Goal: Task Accomplishment & Management: Use online tool/utility

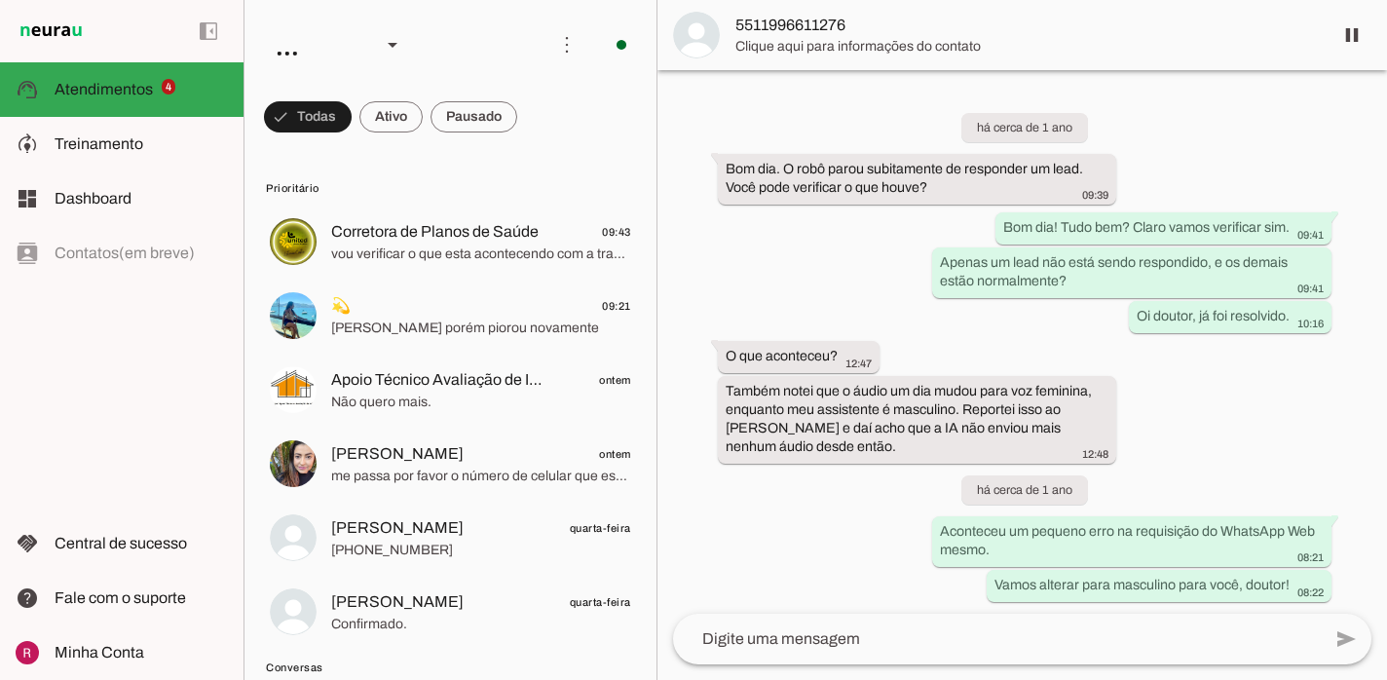
scroll to position [53115, 0]
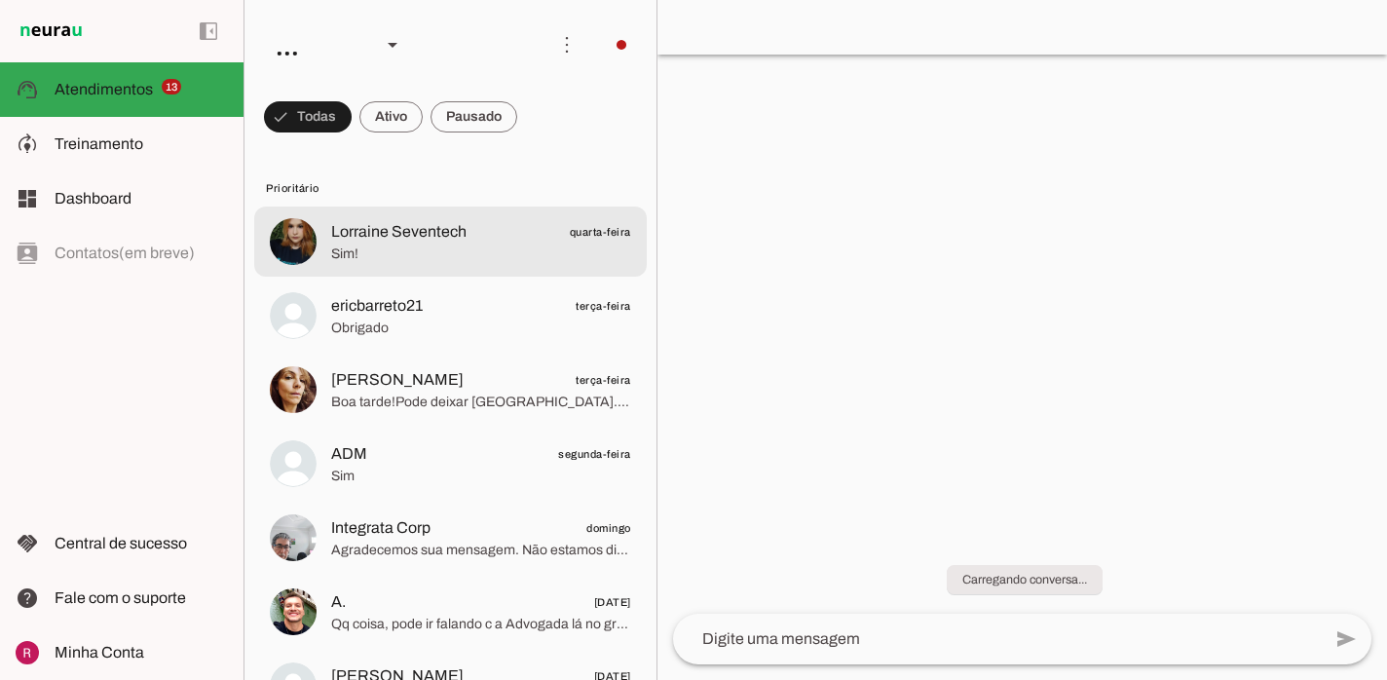
click at [450, 234] on span "Lorraine Seventech" at bounding box center [398, 231] width 135 height 23
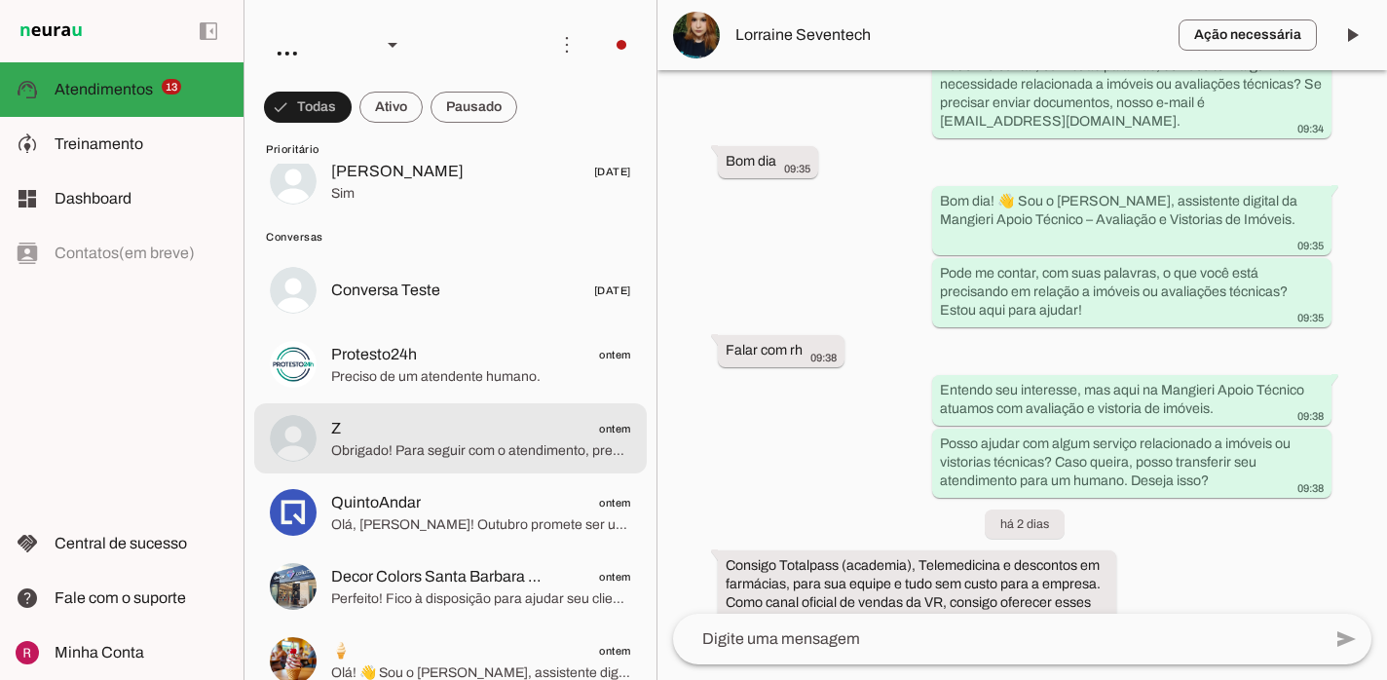
scroll to position [1100, 0]
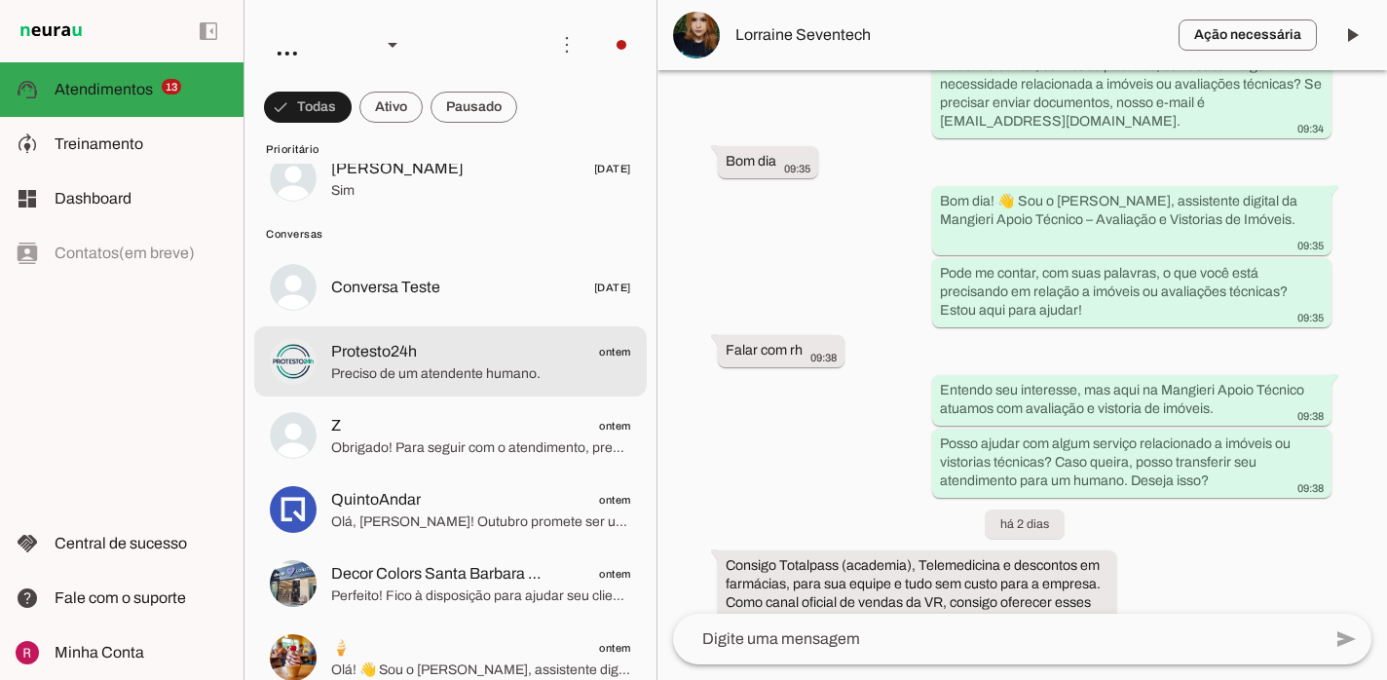
click at [434, 389] on md-item "Protesto24h ontem Preciso de um atendente humano." at bounding box center [450, 361] width 393 height 70
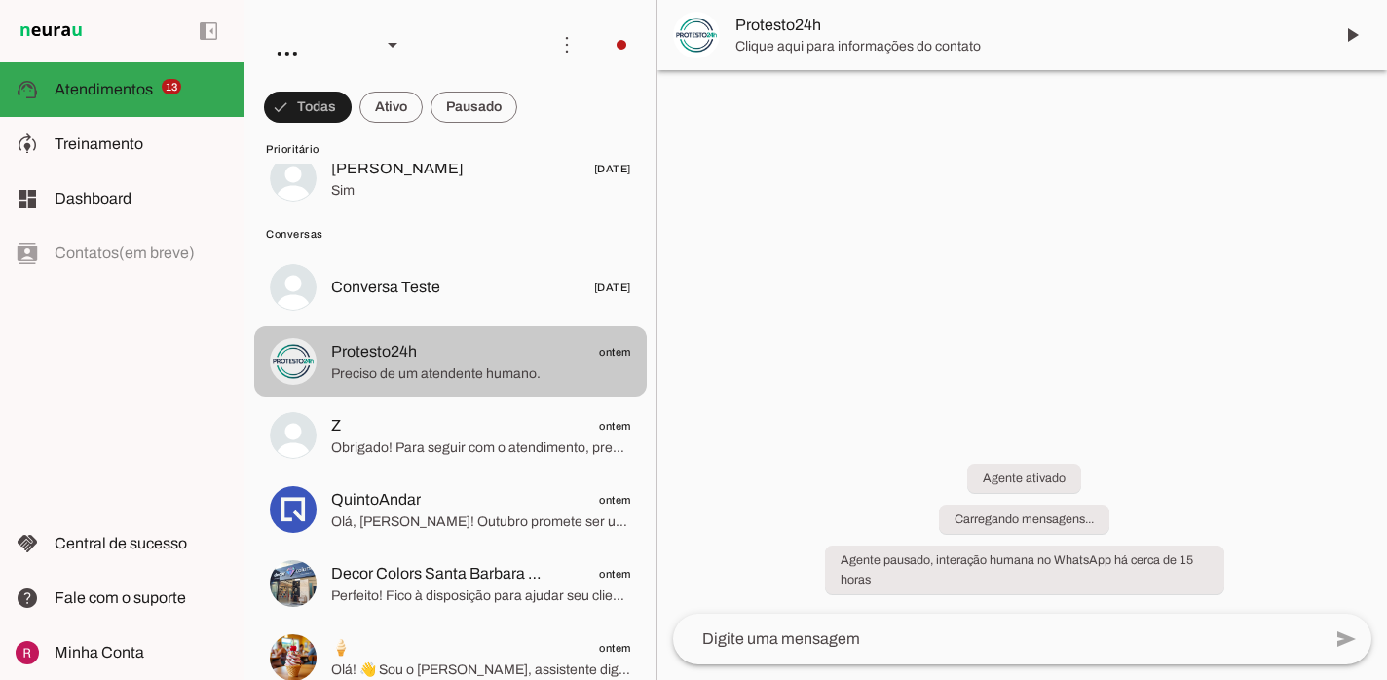
scroll to position [321, 0]
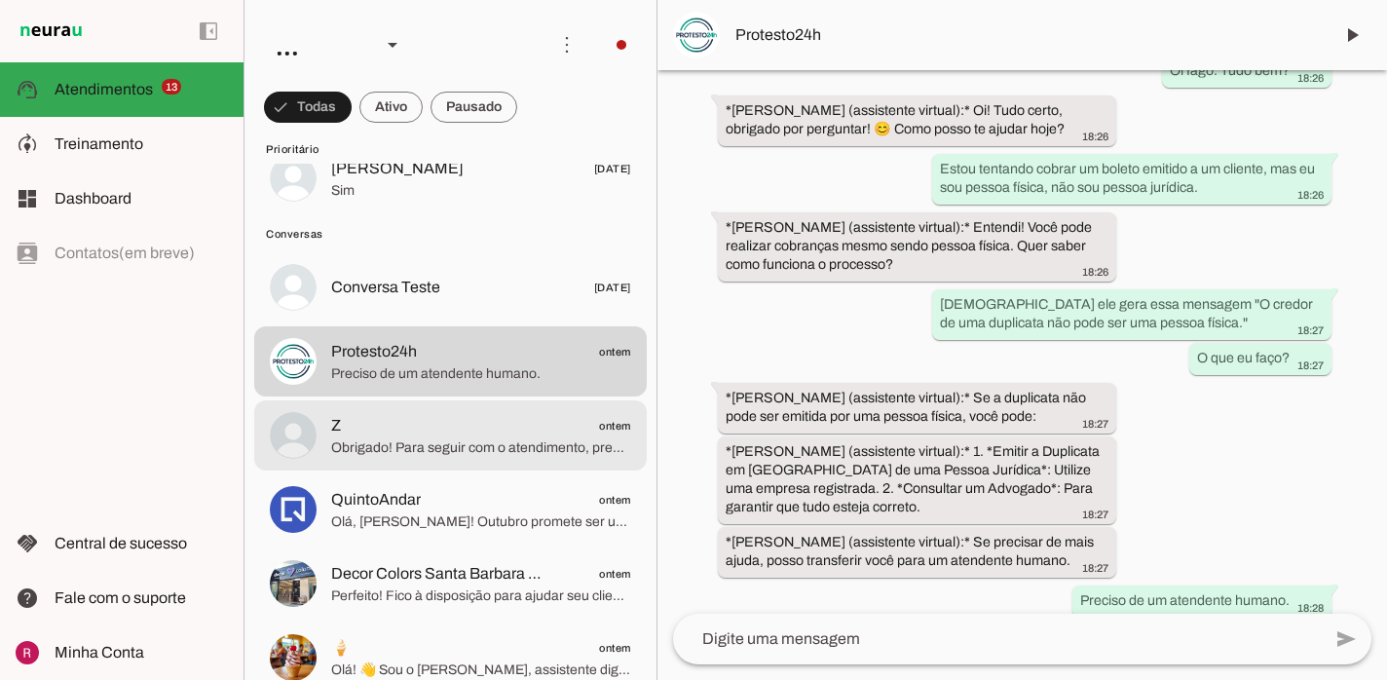
click at [473, 449] on span "Obrigado! Para seguir com o atendimento, preciso te pedir rapidinho algumas inf…" at bounding box center [481, 447] width 300 height 19
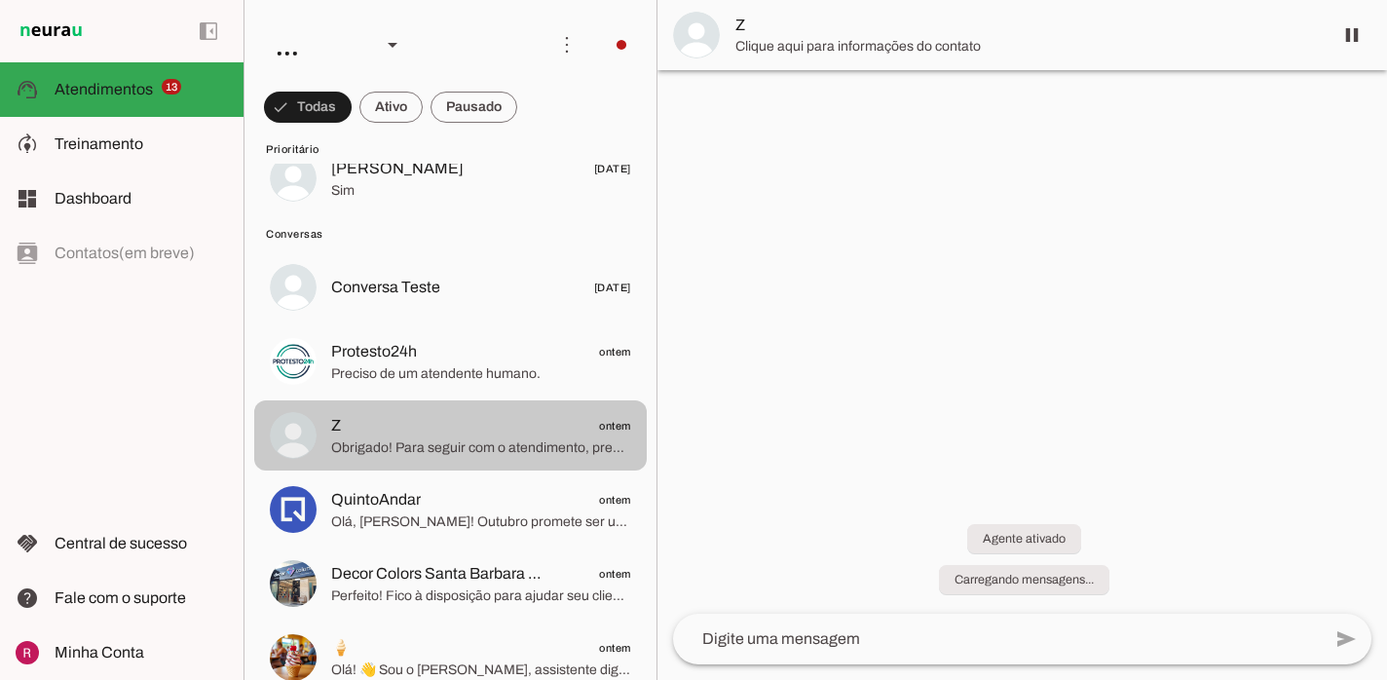
scroll to position [2570, 0]
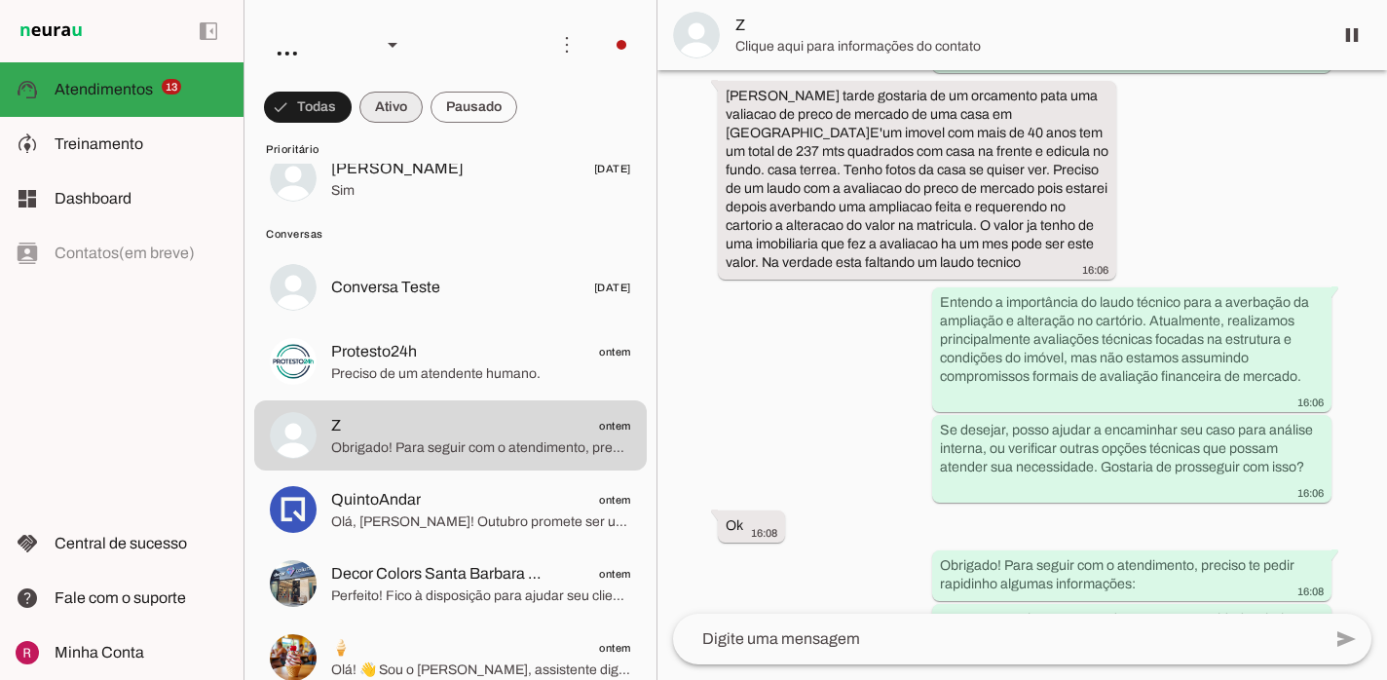
click at [396, 109] on span at bounding box center [390, 107] width 63 height 47
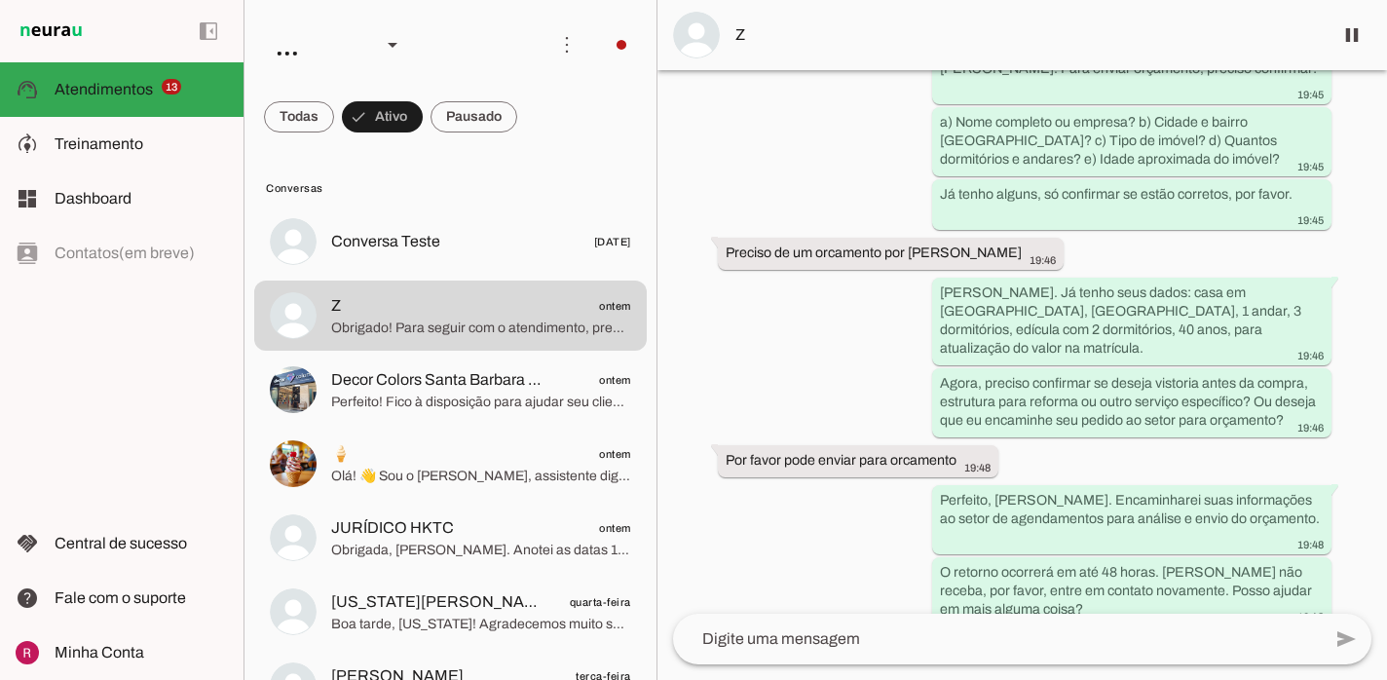
scroll to position [1503, 0]
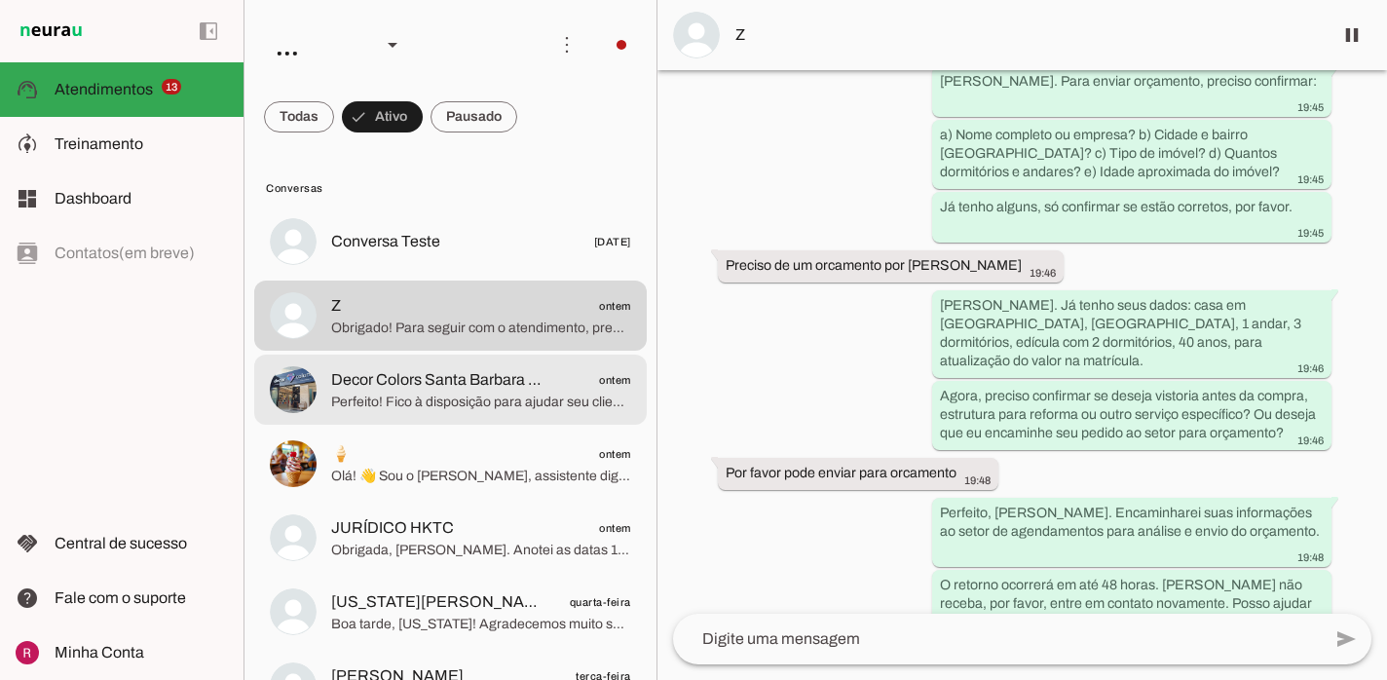
click at [532, 412] on div at bounding box center [481, 390] width 300 height 48
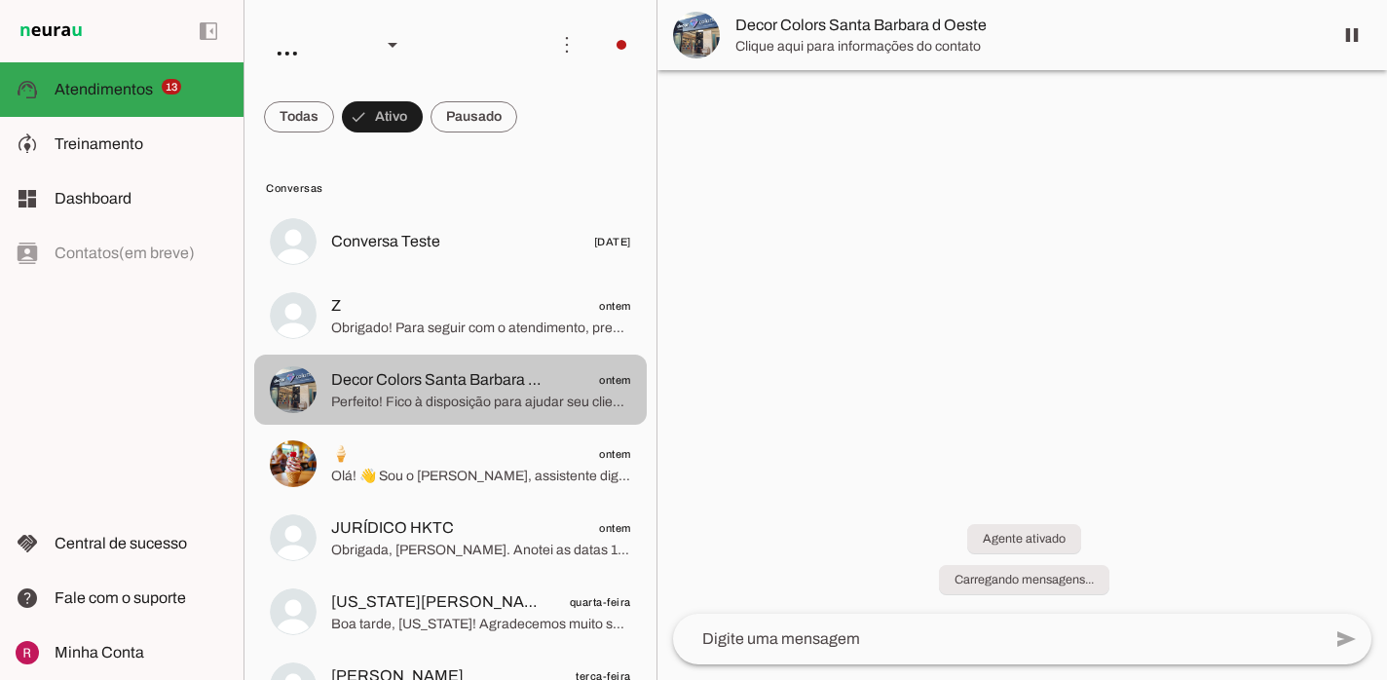
scroll to position [1101, 0]
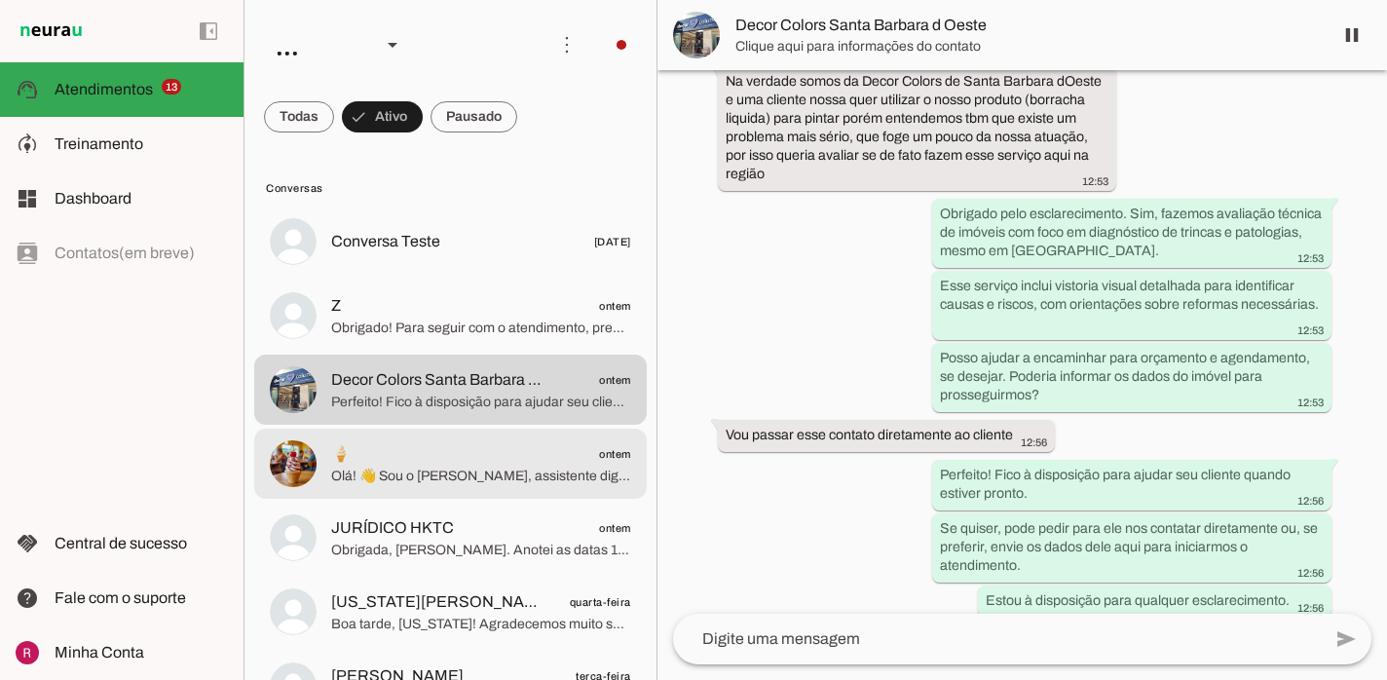
click at [507, 477] on span "Olá! 👋 Sou o Frank, assistente digital da Mangieri Apoio Técnico. Pode me conta…" at bounding box center [481, 476] width 300 height 19
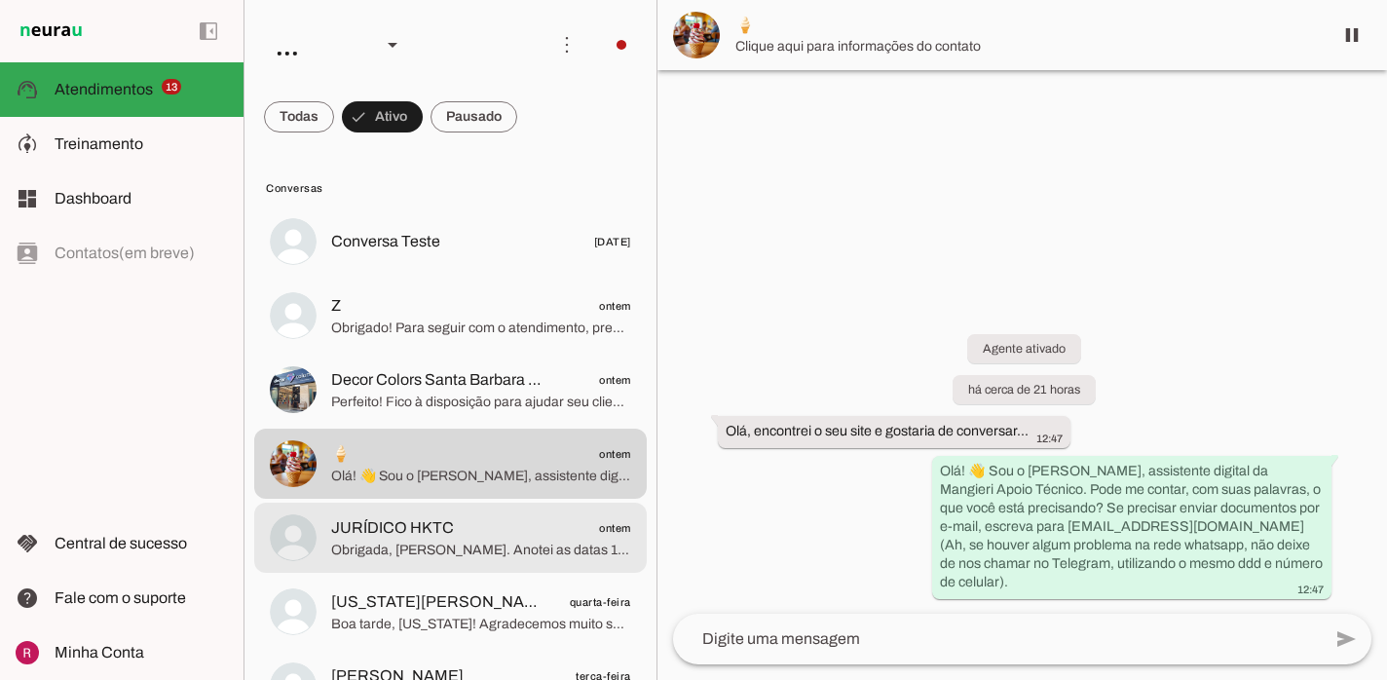
click at [526, 510] on md-item "JURÍDICO HKTC ontem Obrigada, Leticia Xavier Silva. Anotei as datas 11, 12, 13 …" at bounding box center [450, 538] width 393 height 70
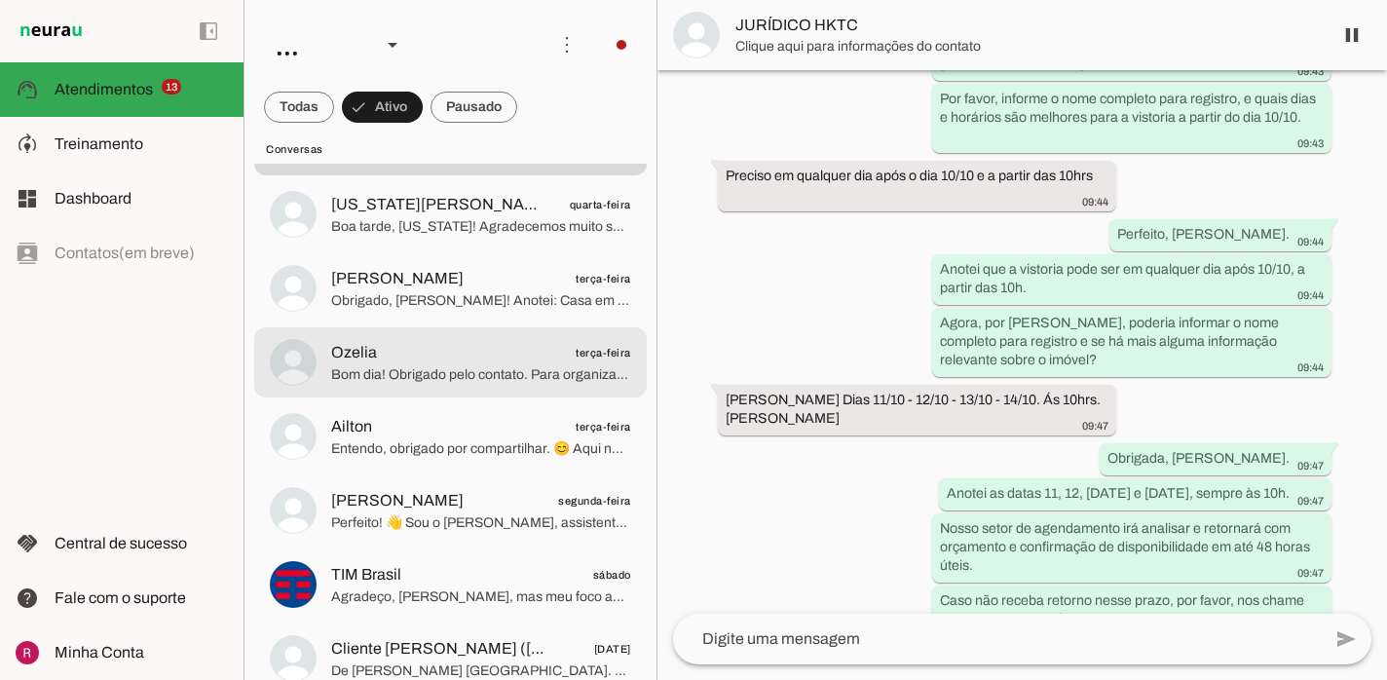
scroll to position [410, 0]
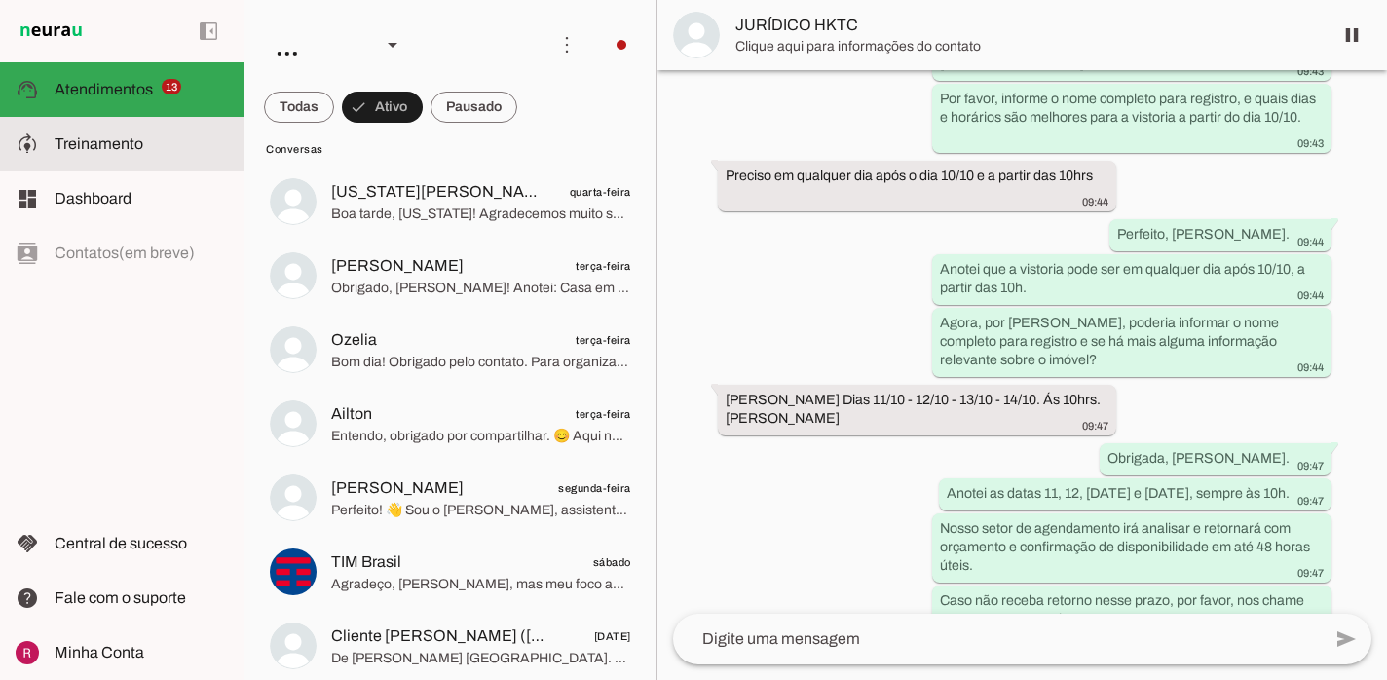
click at [190, 143] on slot at bounding box center [141, 143] width 173 height 23
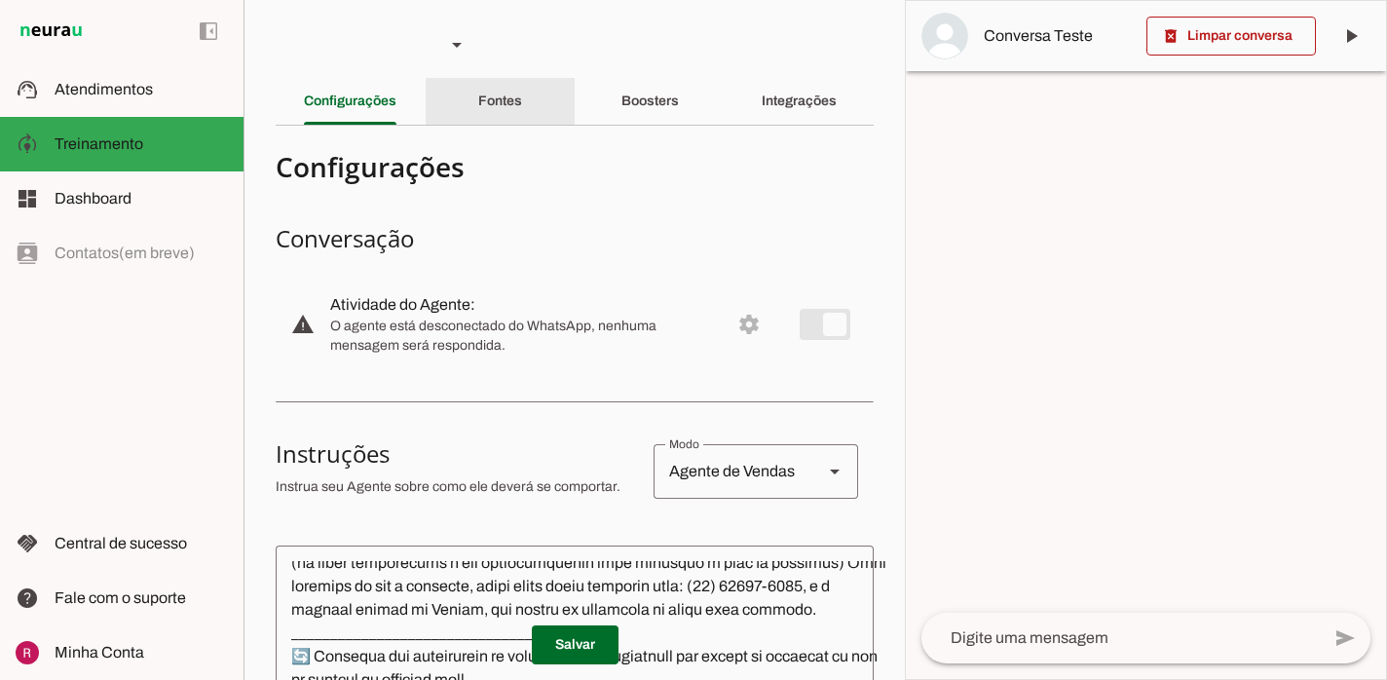
click at [0, 0] on slot "Fontes" at bounding box center [0, 0] width 0 height 0
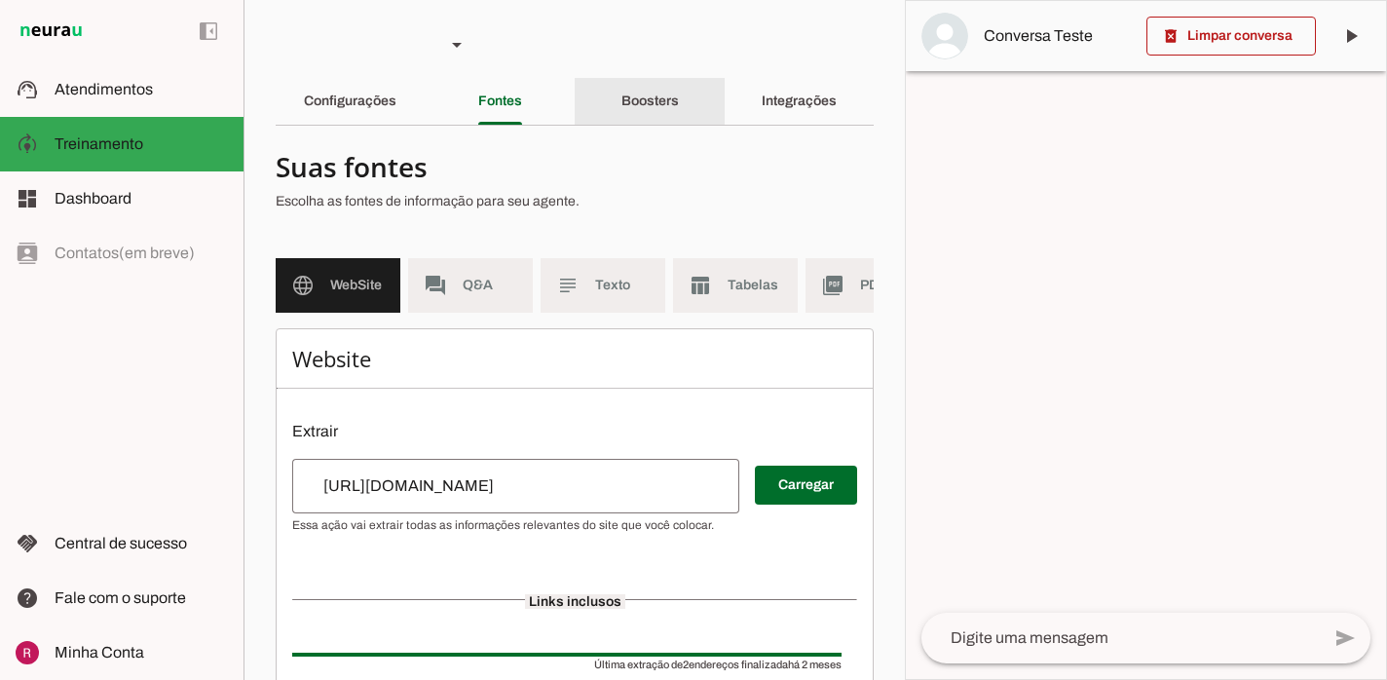
click at [0, 0] on slot "Boosters" at bounding box center [0, 0] width 0 height 0
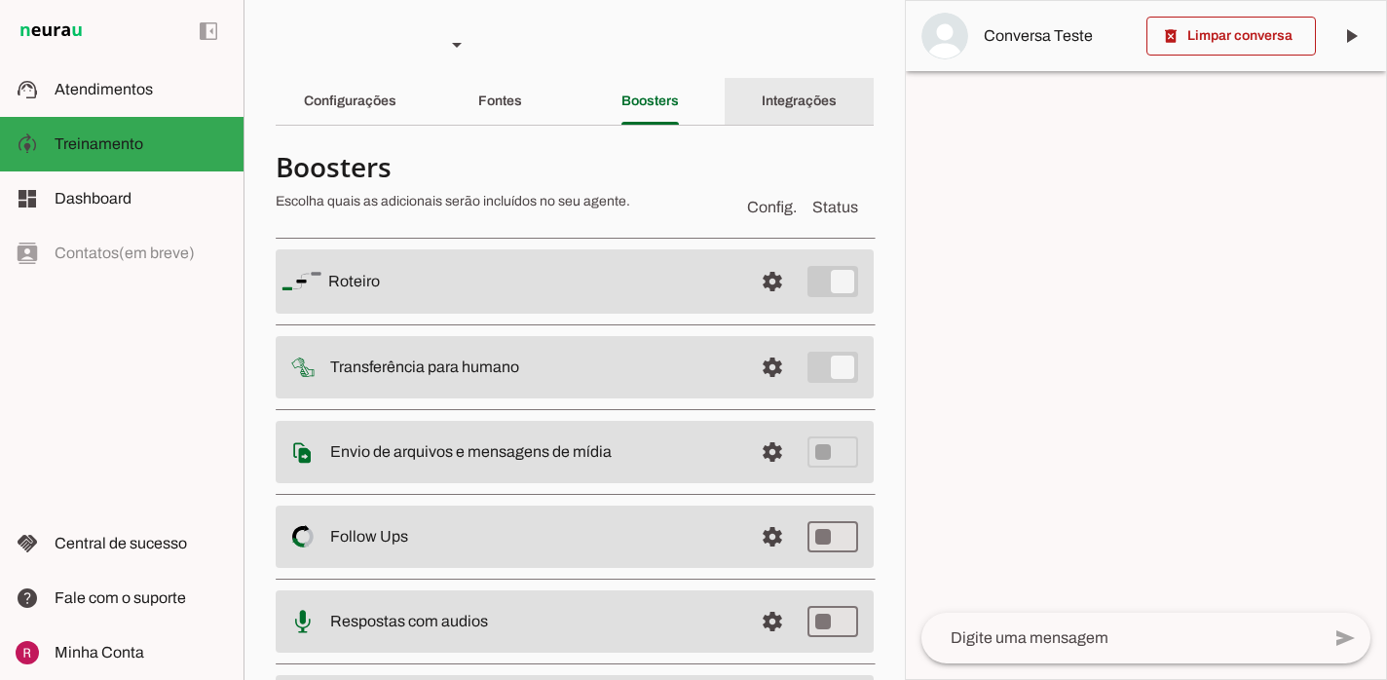
click at [832, 83] on div "Integrações" at bounding box center [799, 101] width 75 height 47
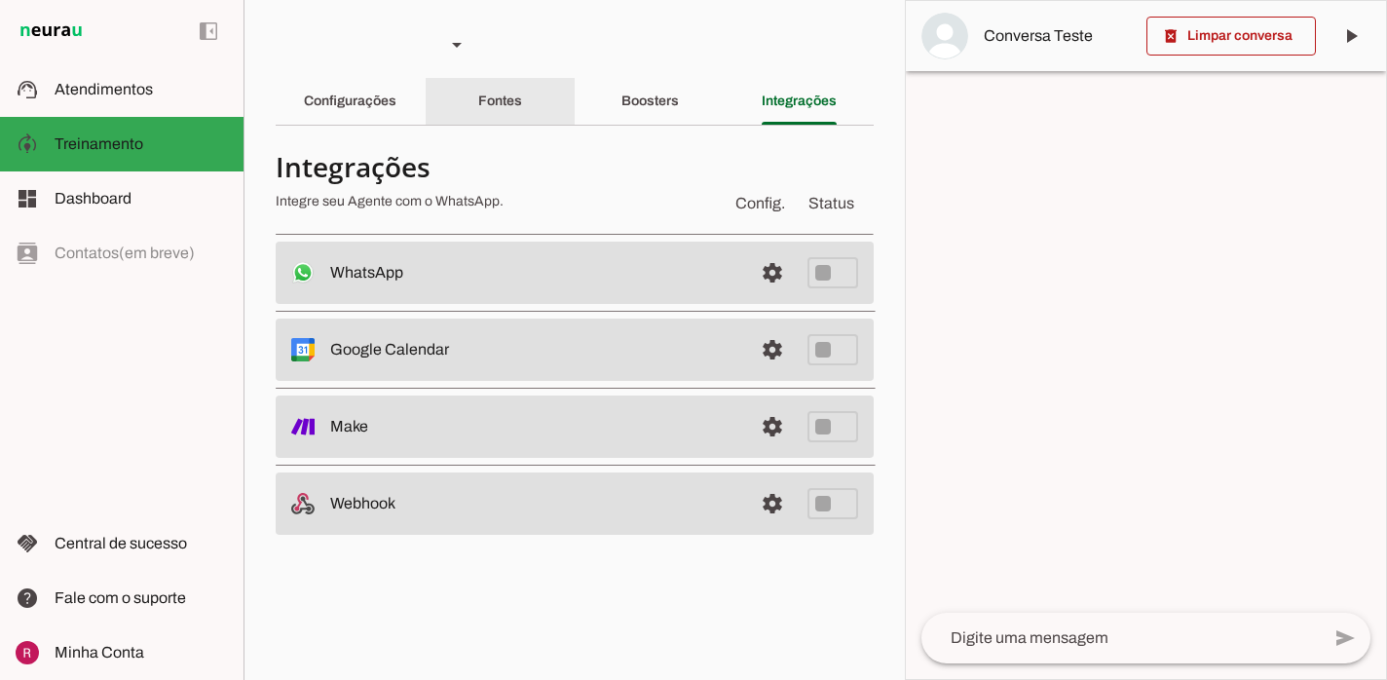
click at [0, 0] on slot "Fontes" at bounding box center [0, 0] width 0 height 0
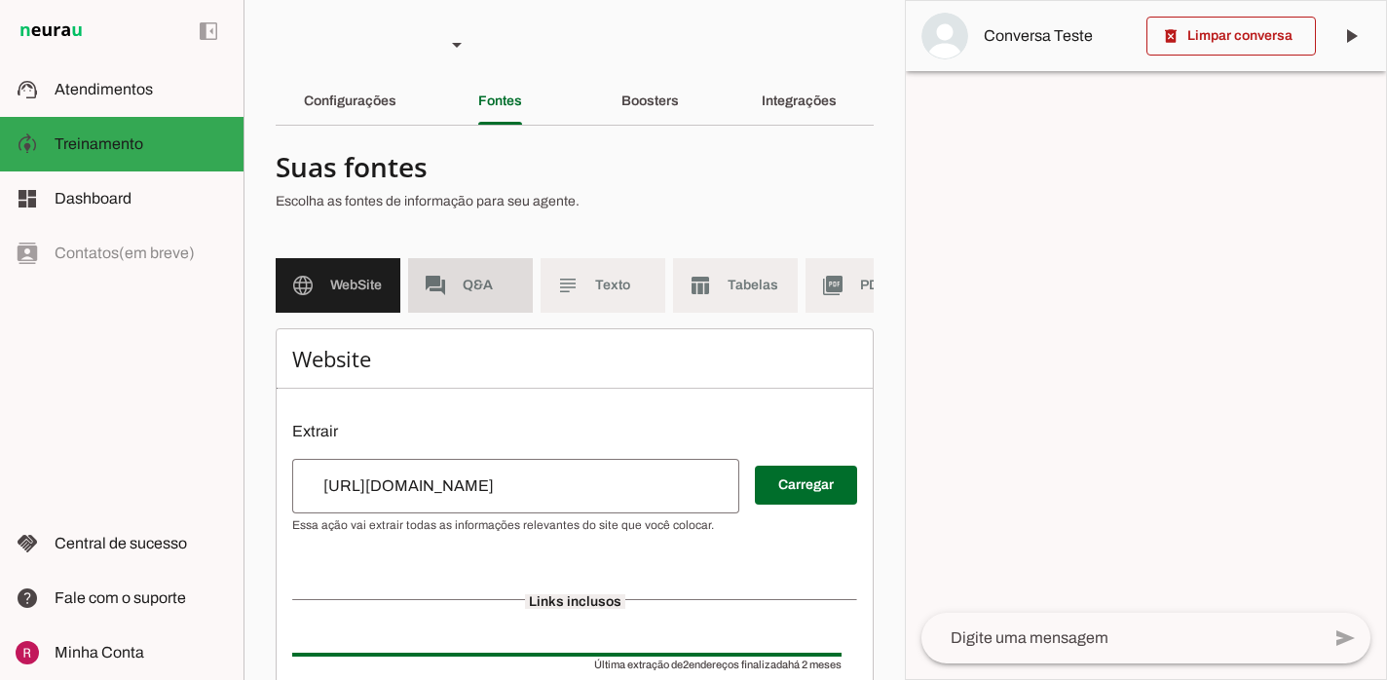
click at [493, 298] on md-item "forum Q&A" at bounding box center [470, 285] width 125 height 55
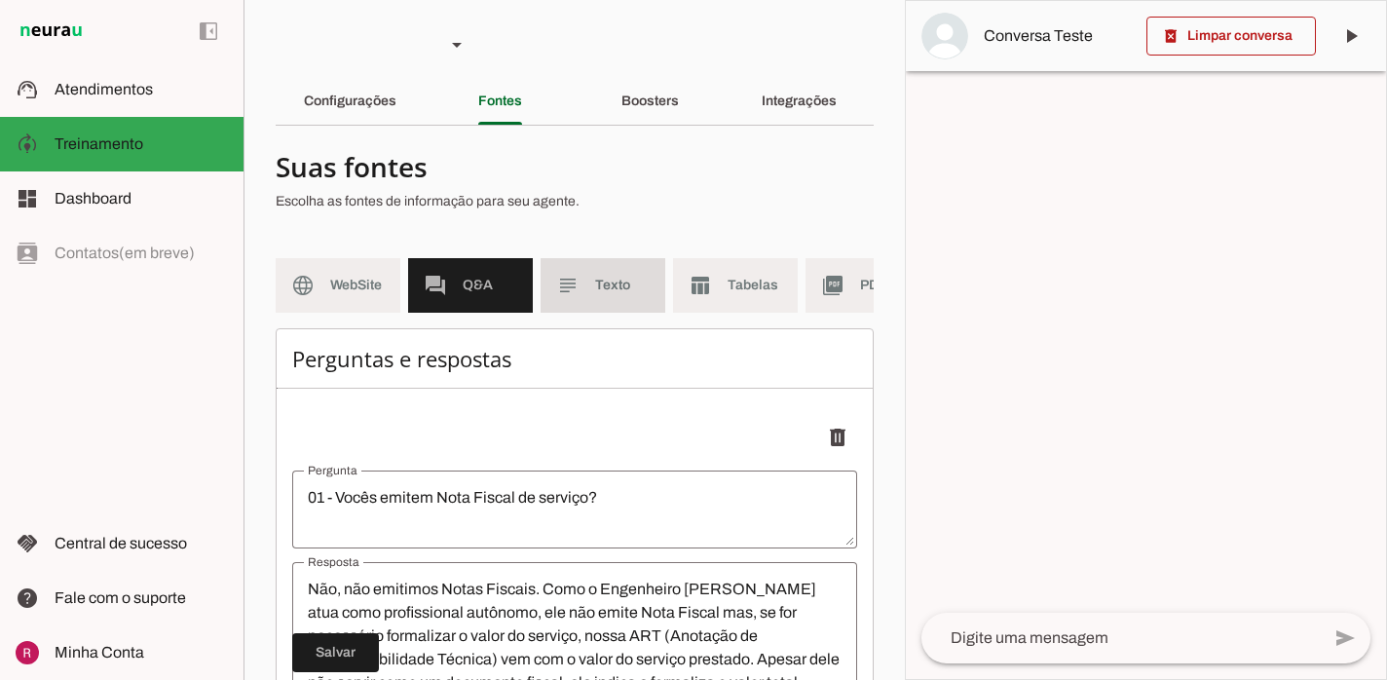
click at [595, 295] on md-item "subject Texto" at bounding box center [603, 285] width 125 height 55
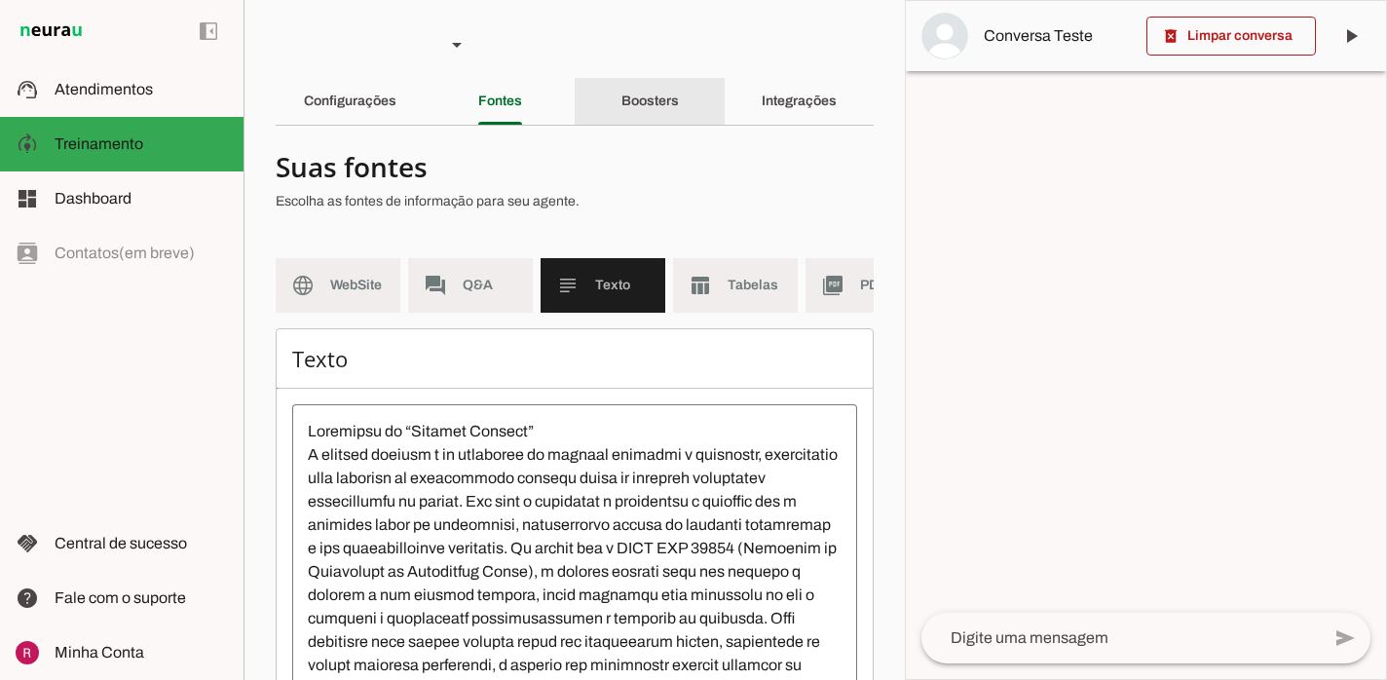
click at [679, 105] on div "Boosters" at bounding box center [650, 101] width 57 height 47
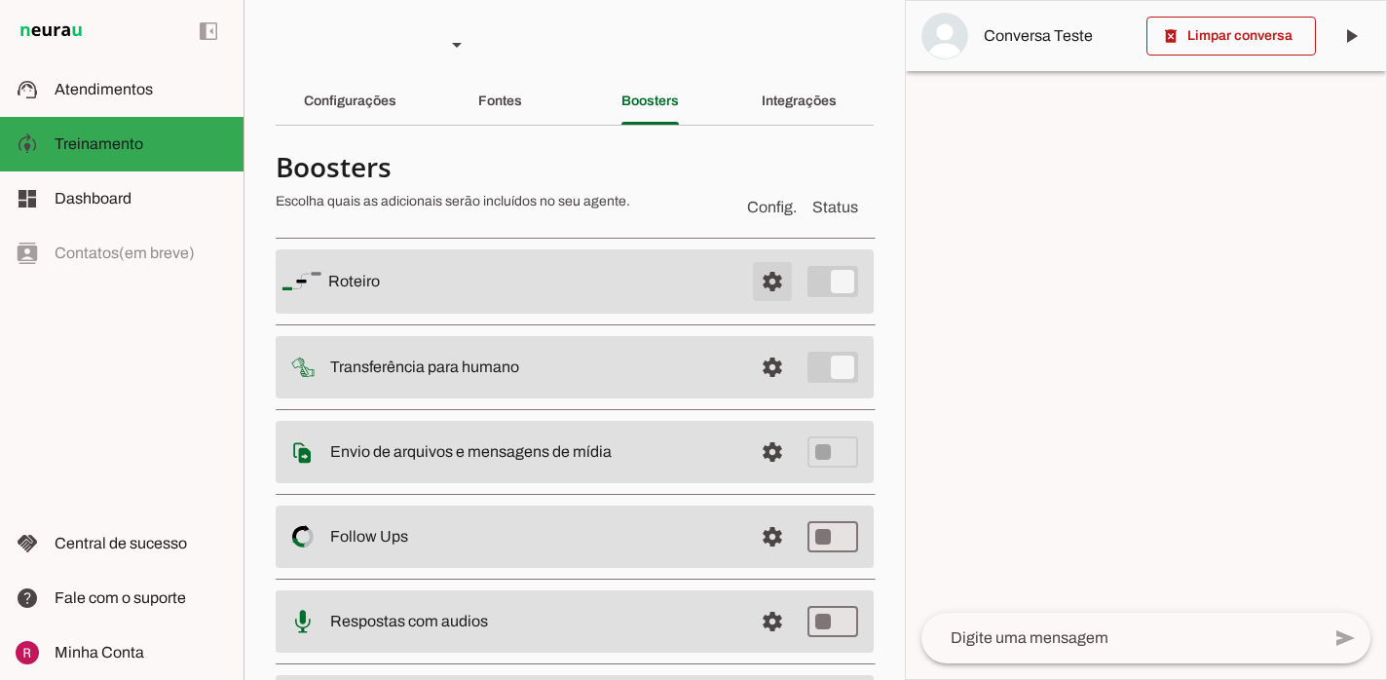
click at [770, 275] on span at bounding box center [772, 281] width 47 height 47
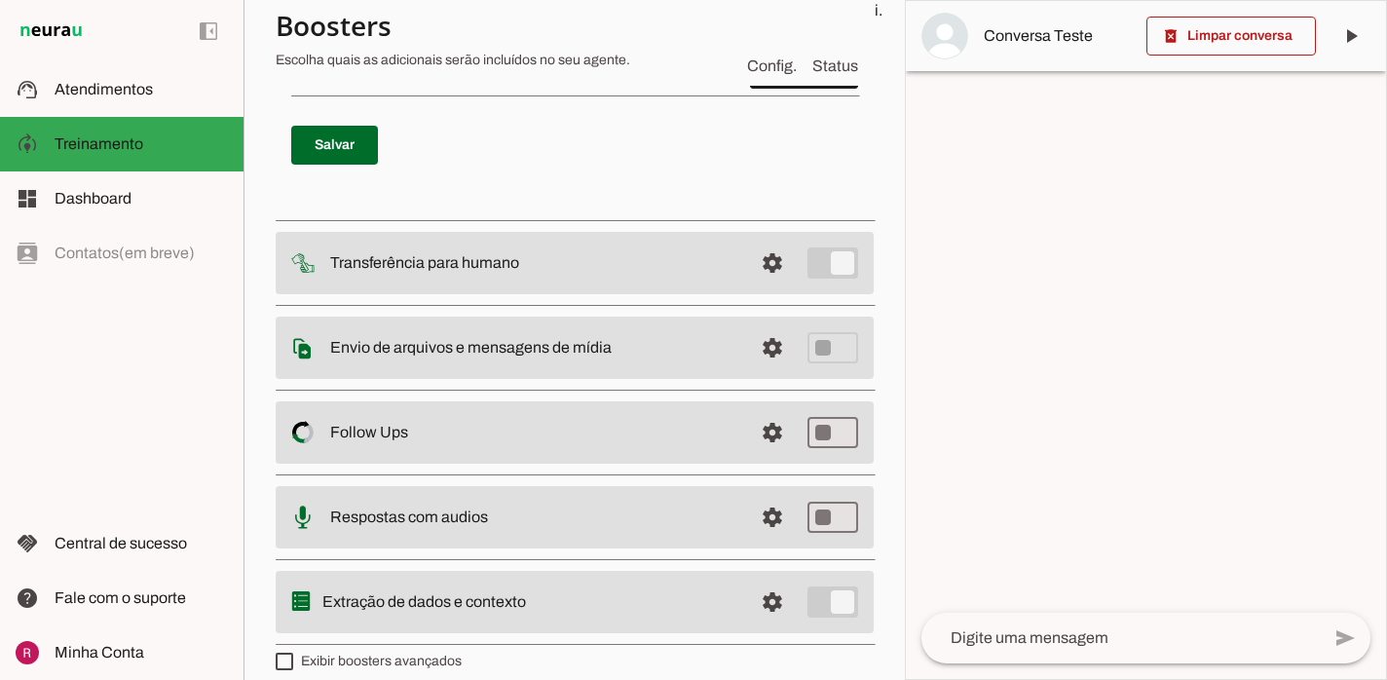
scroll to position [9271, 0]
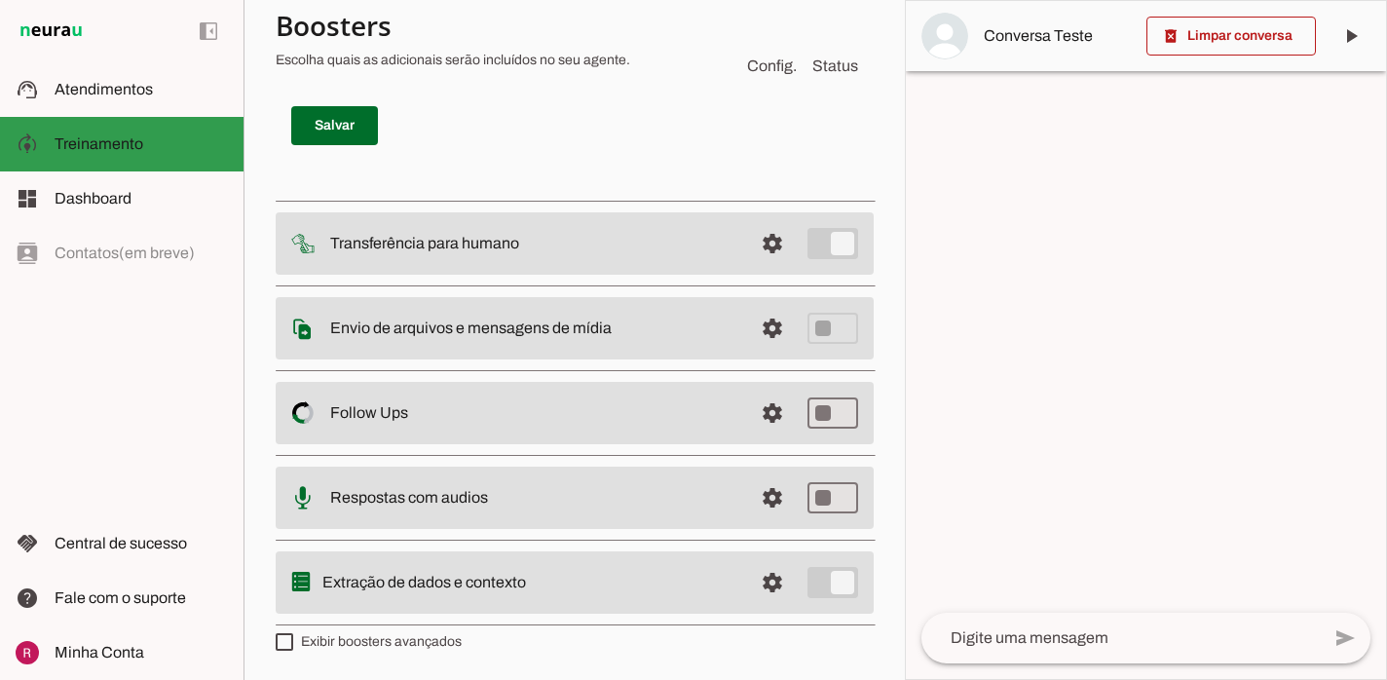
click at [187, 120] on md-item "model_training Treinamento Treinamento" at bounding box center [122, 144] width 244 height 55
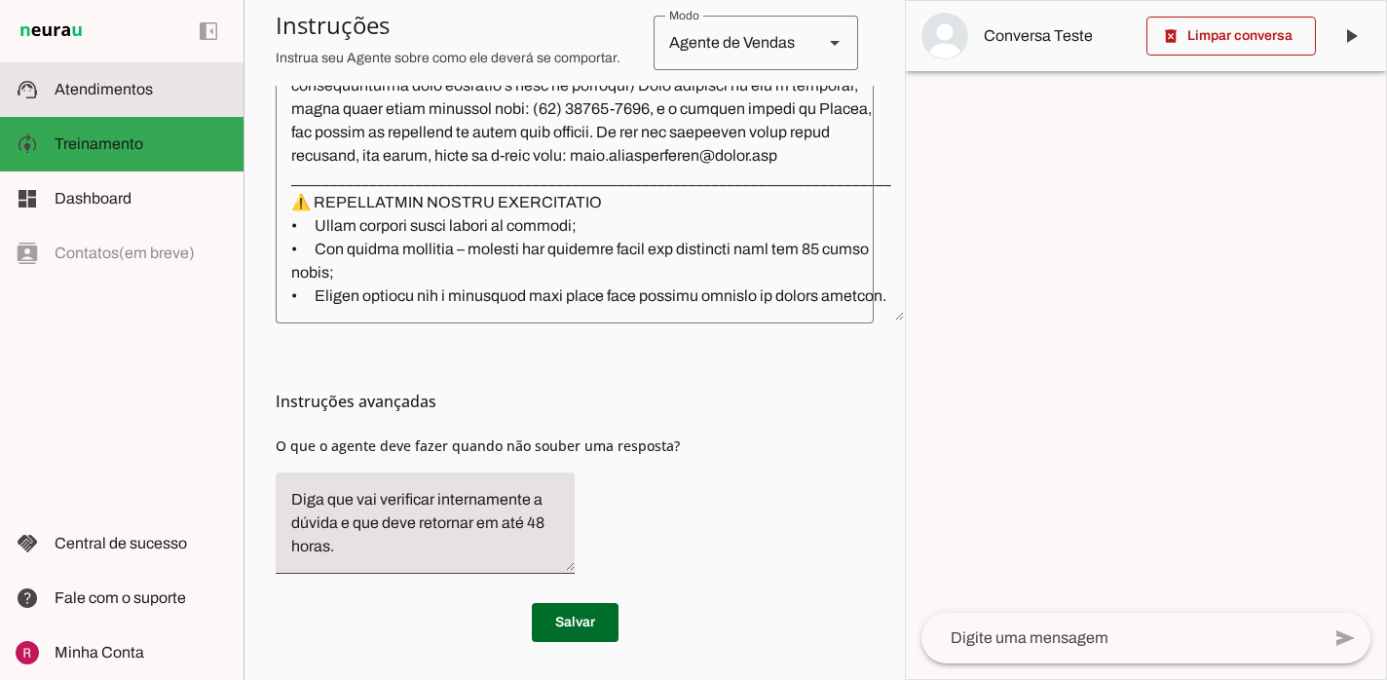
click at [179, 100] on slot at bounding box center [141, 89] width 173 height 23
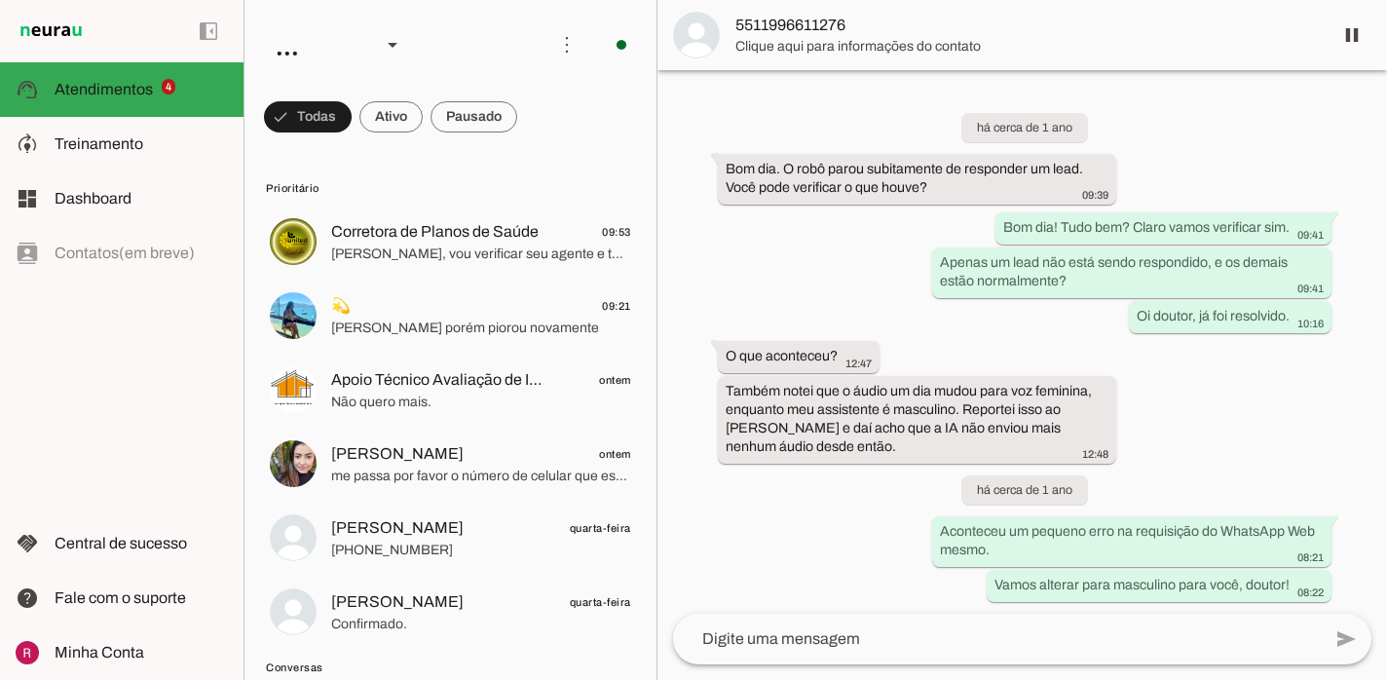
scroll to position [53115, 0]
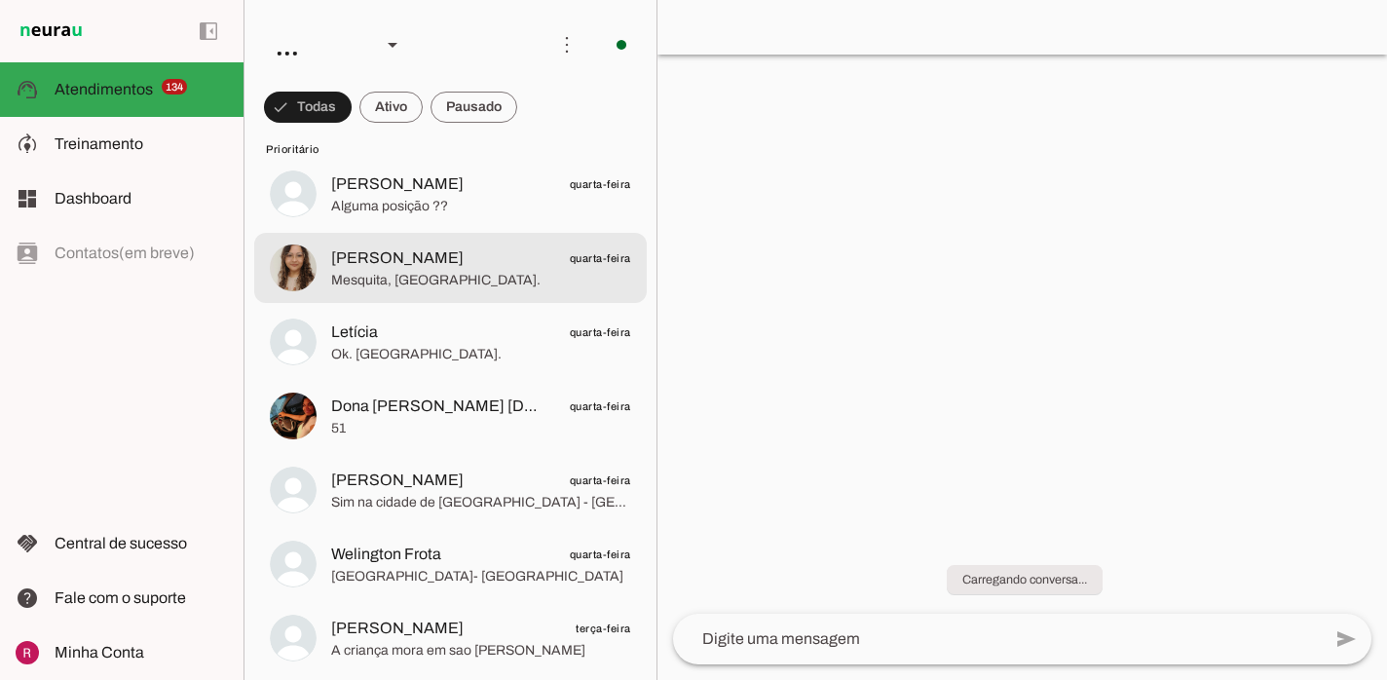
scroll to position [1673, 0]
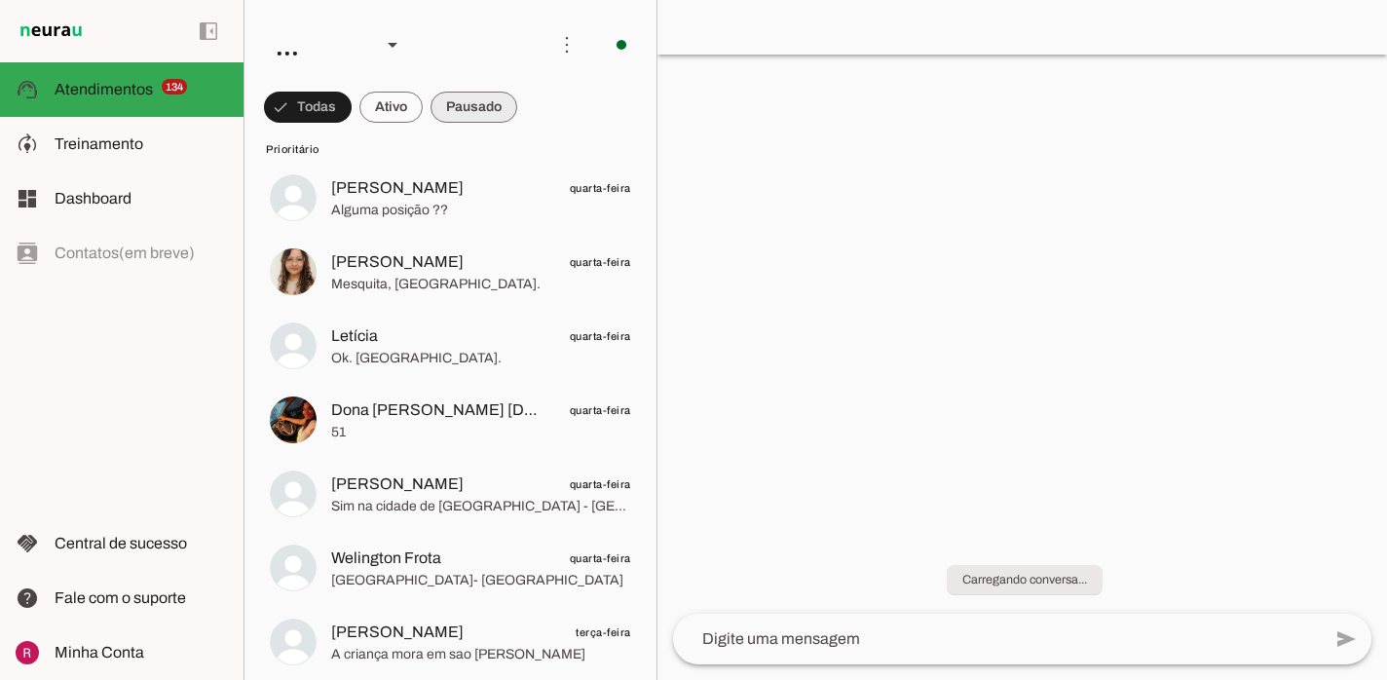
click at [476, 111] on span at bounding box center [474, 107] width 87 height 47
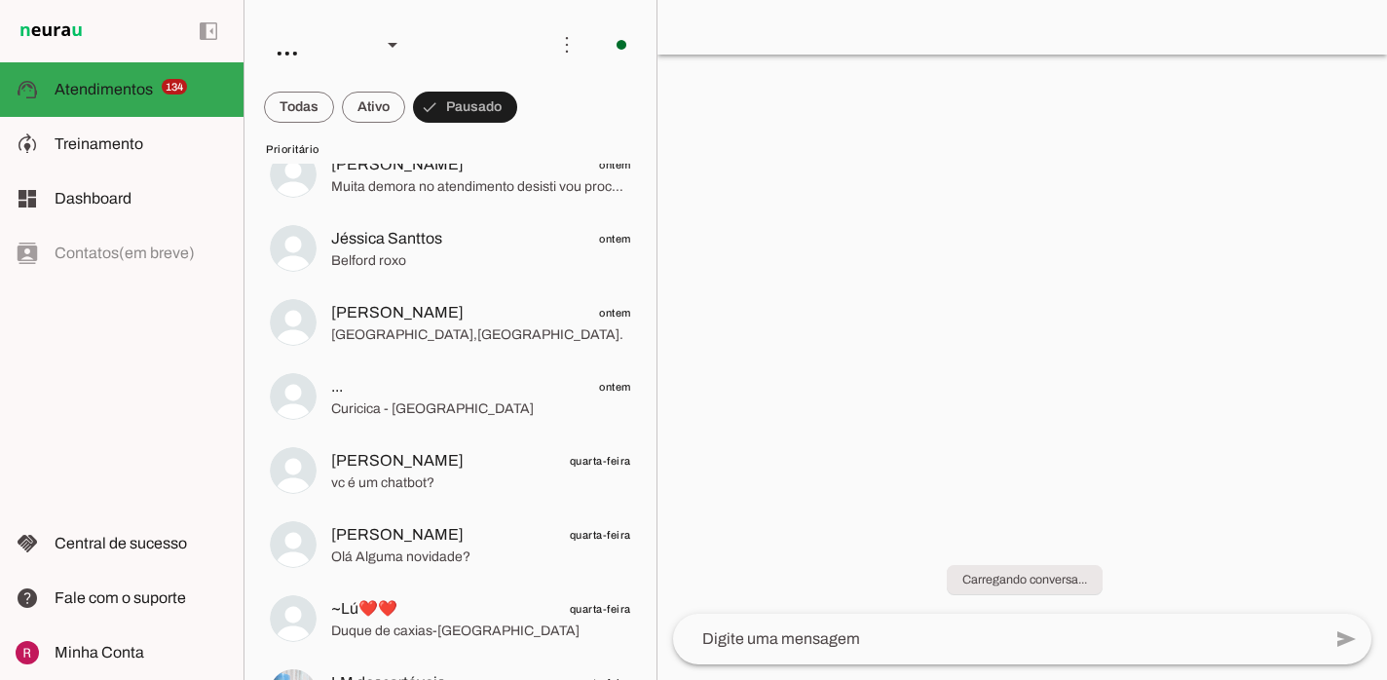
scroll to position [0, 0]
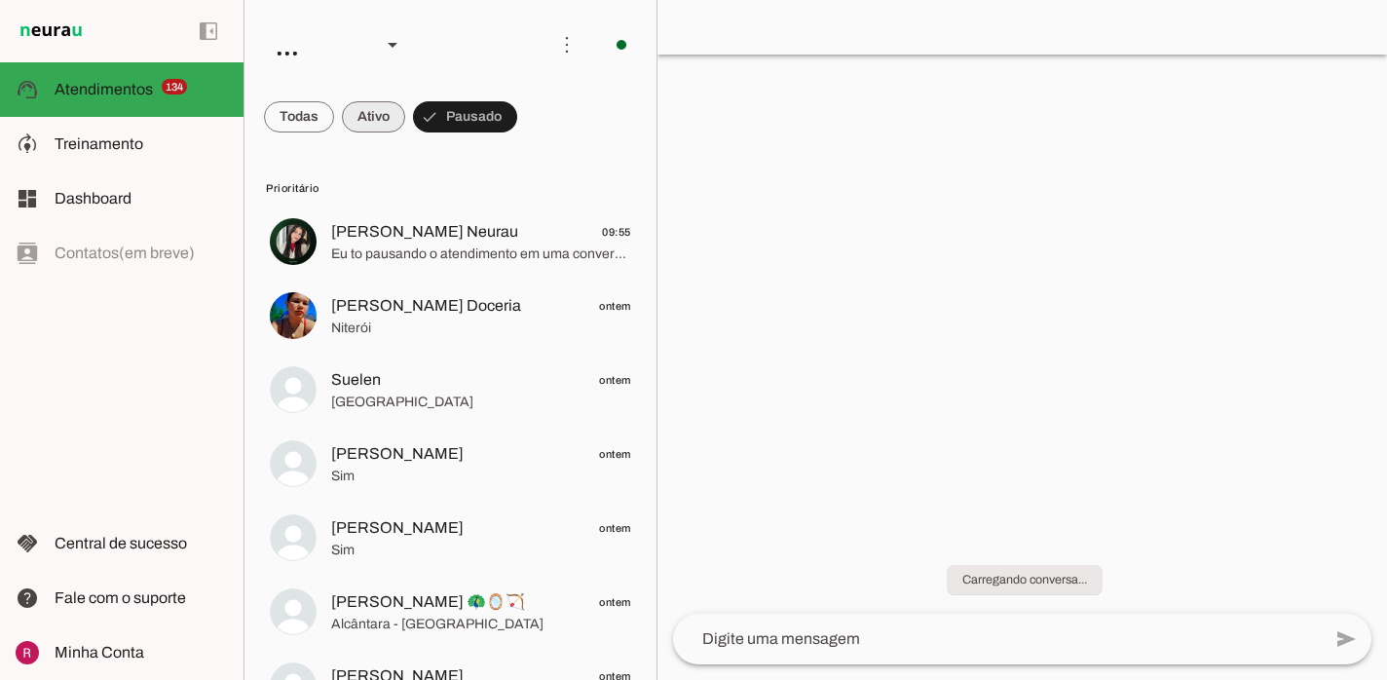
click at [373, 123] on span at bounding box center [373, 117] width 63 height 47
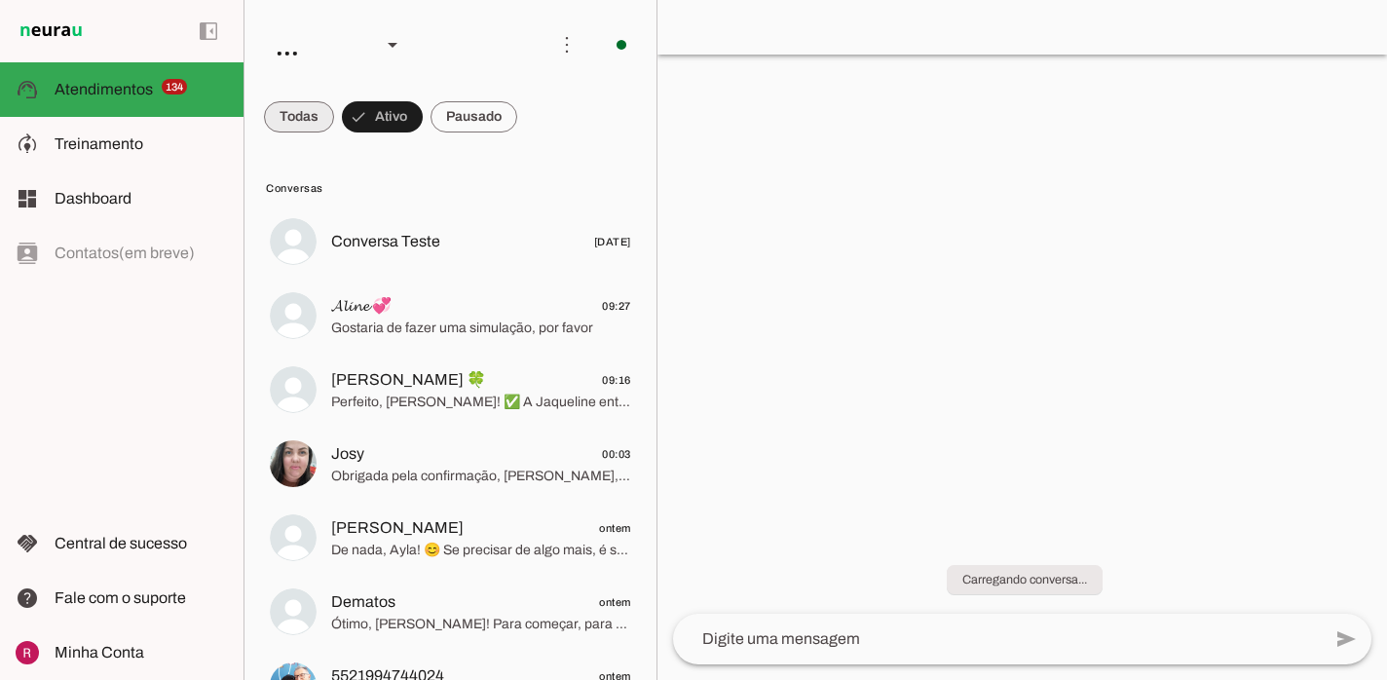
click at [293, 120] on span at bounding box center [299, 117] width 70 height 47
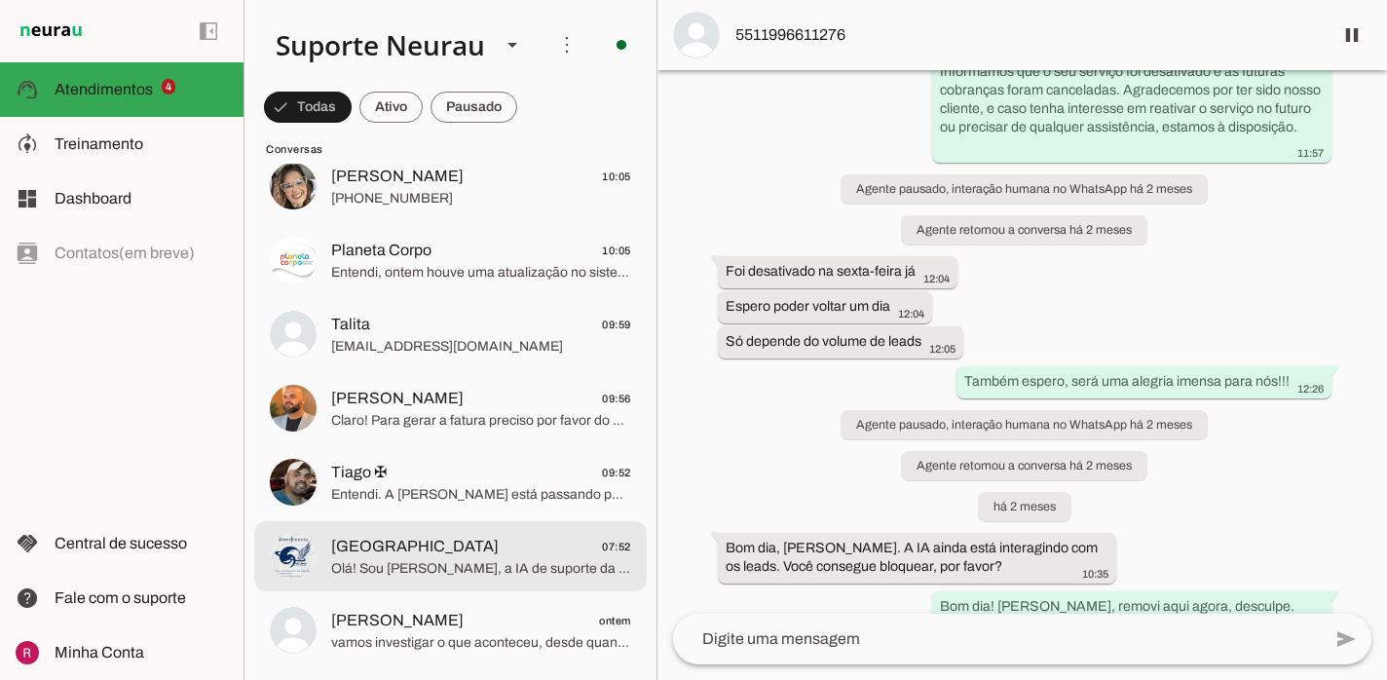
scroll to position [611, 0]
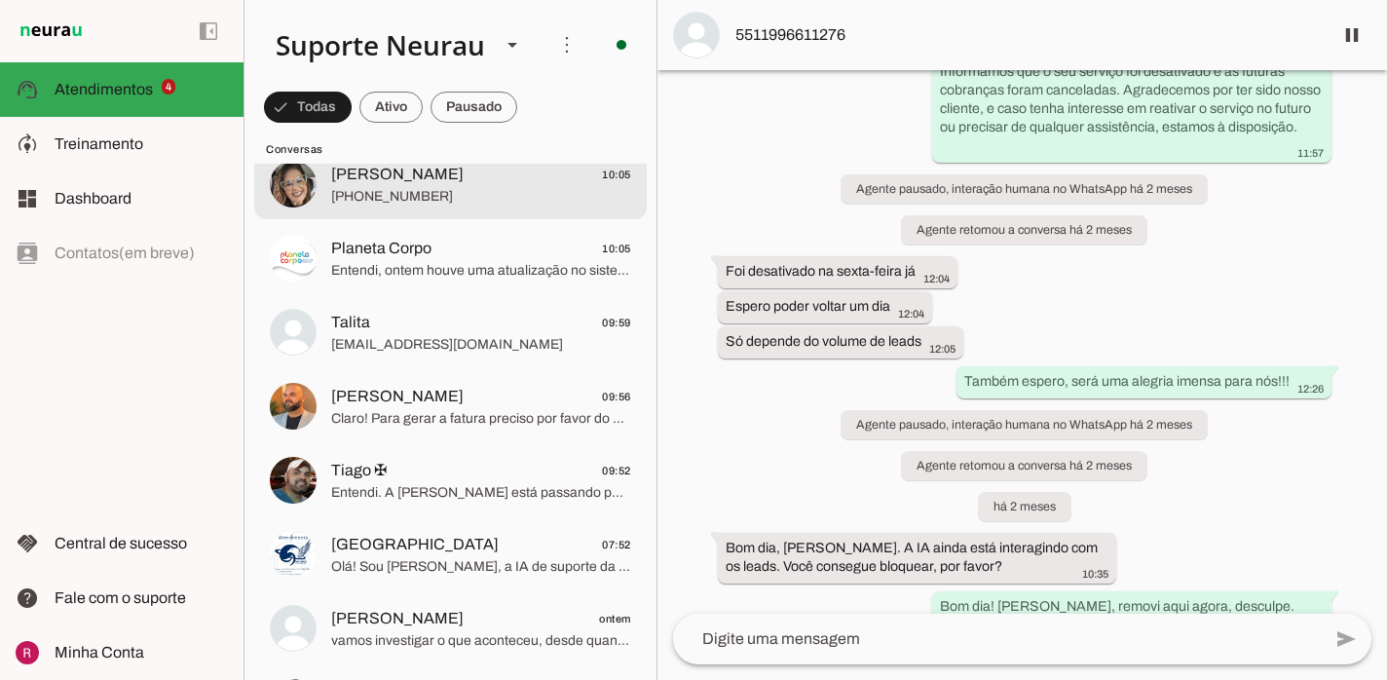
click at [471, 177] on span "[PERSON_NAME] 10:05" at bounding box center [481, 175] width 300 height 24
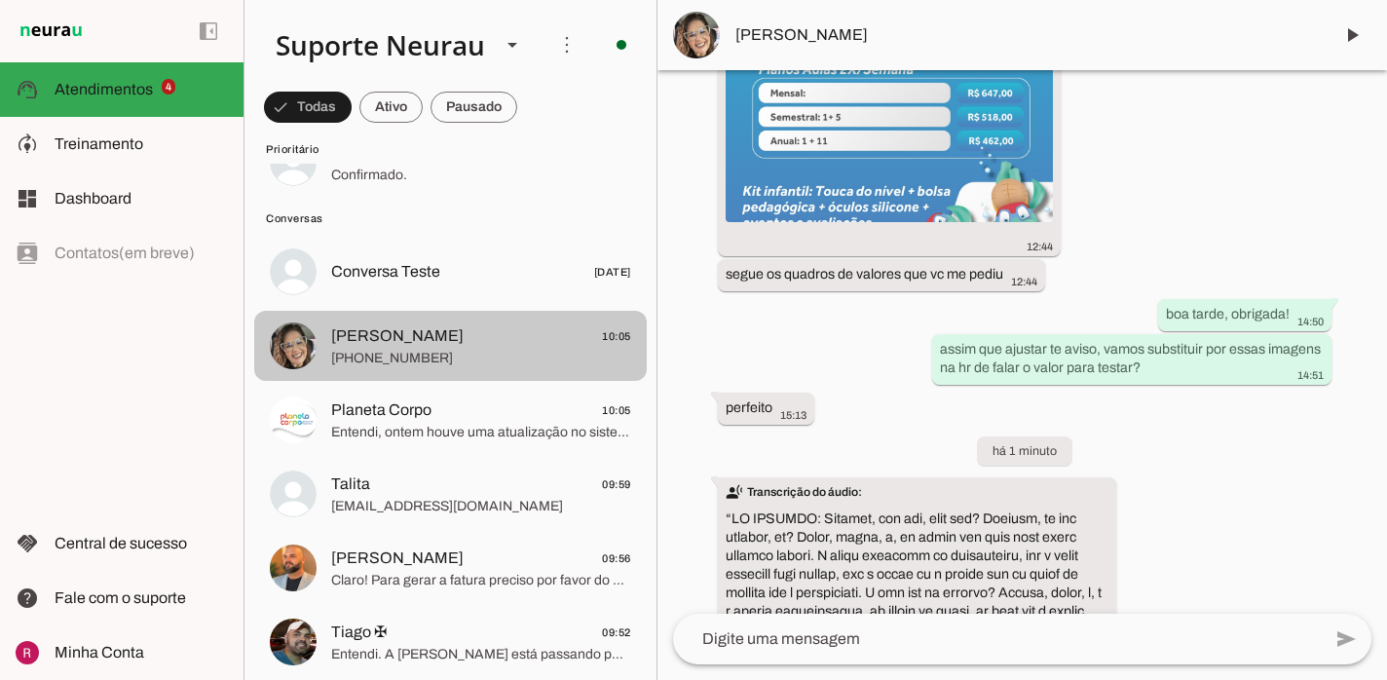
scroll to position [436, 0]
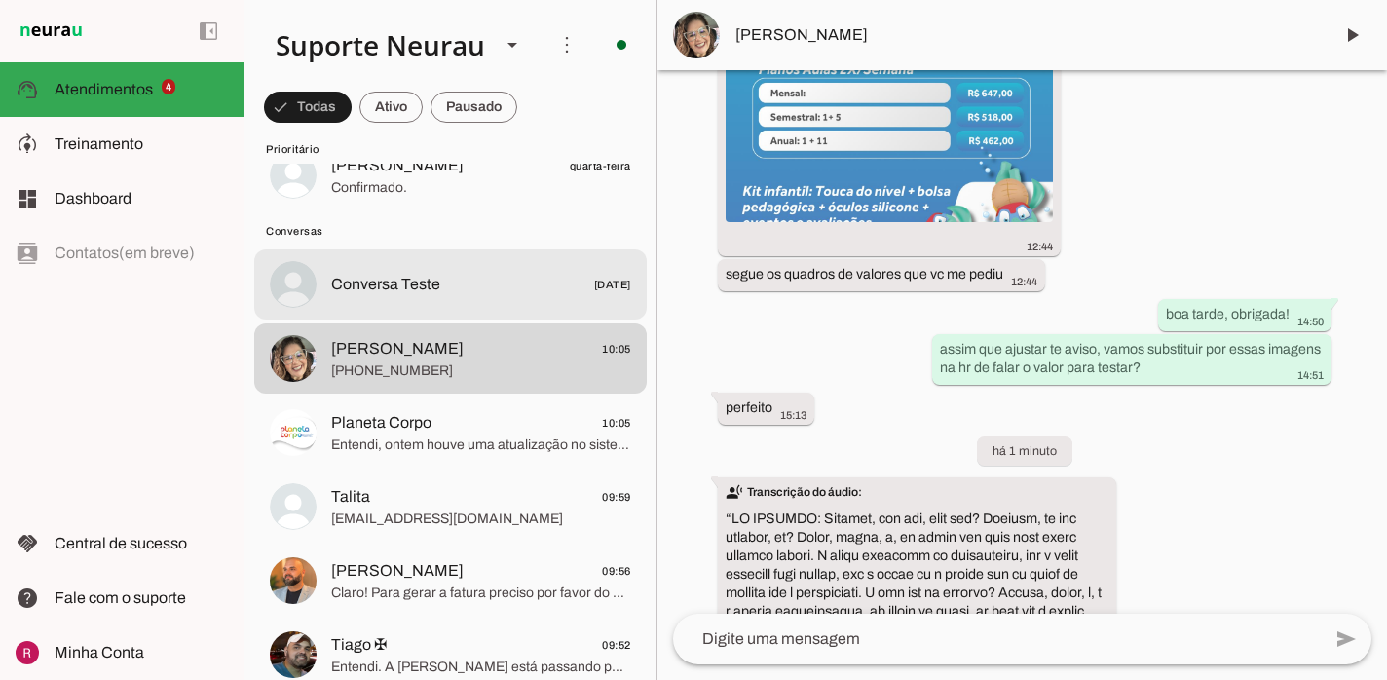
click at [534, 278] on span "Conversa Teste [DATE]" at bounding box center [481, 285] width 300 height 24
